Goal: Information Seeking & Learning: Learn about a topic

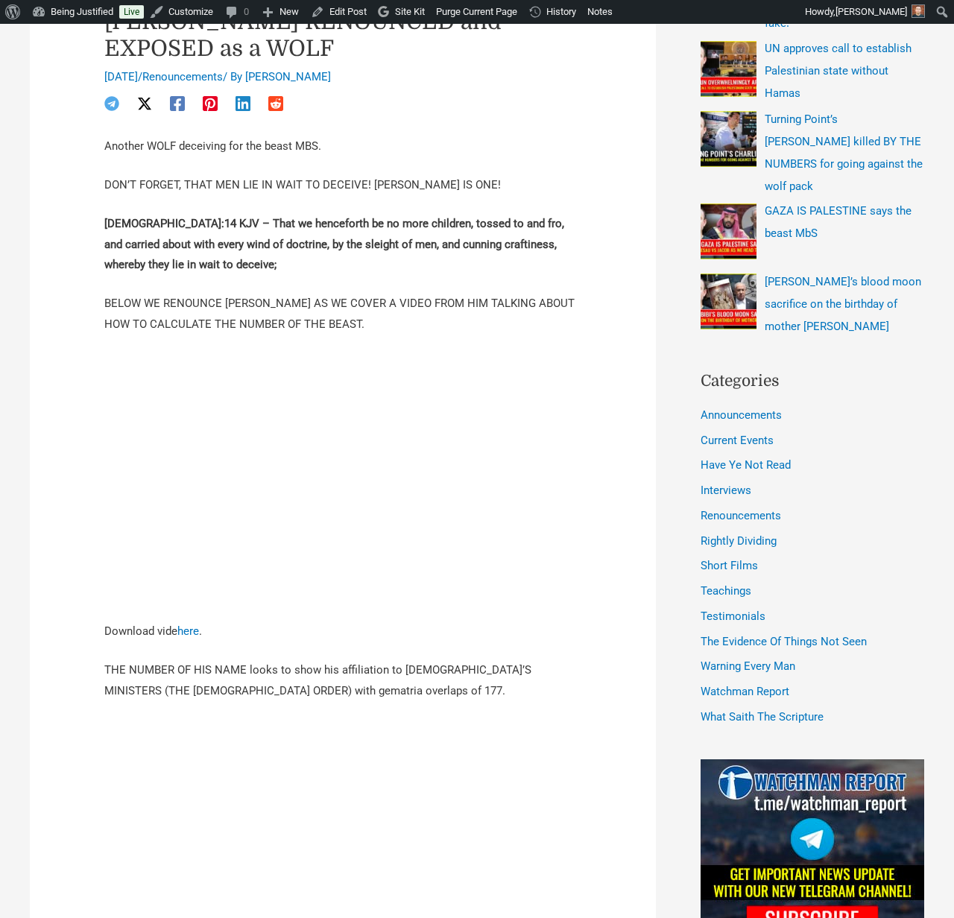
scroll to position [572, 0]
